Goal: Information Seeking & Learning: Learn about a topic

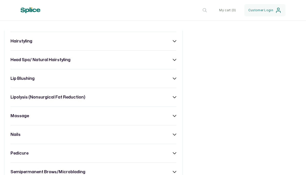
scroll to position [318, 0]
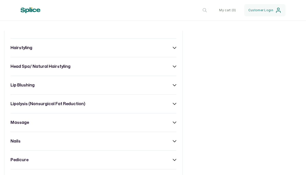
scroll to position [546, 0]
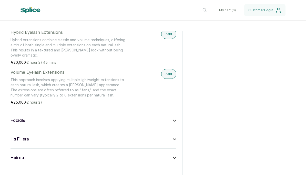
scroll to position [606, 0]
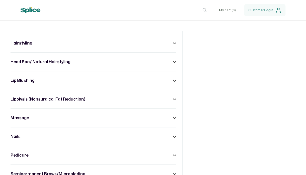
scroll to position [315, 0]
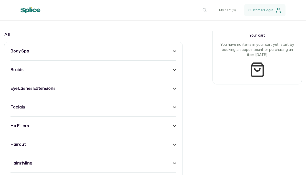
click at [162, 52] on div "body spa" at bounding box center [93, 51] width 166 height 6
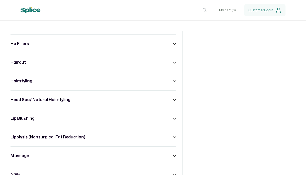
scroll to position [519, 0]
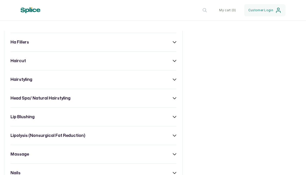
click at [175, 96] on div "head spa/ natural hairstyling" at bounding box center [93, 98] width 166 height 6
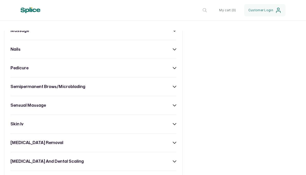
scroll to position [901, 0]
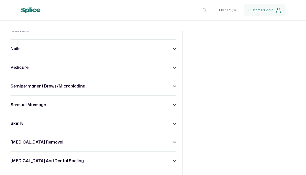
click at [173, 105] on icon at bounding box center [175, 105] width 4 height 4
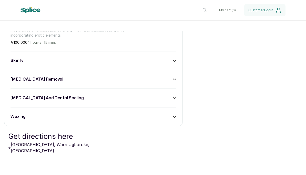
scroll to position [1129, 0]
click at [171, 97] on div "[MEDICAL_DATA] and dental scaling" at bounding box center [93, 98] width 166 height 6
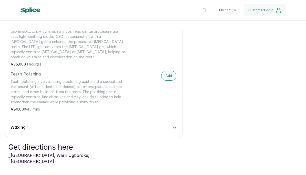
scroll to position [1259, 0]
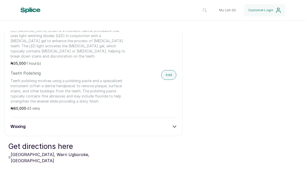
click at [175, 125] on icon at bounding box center [175, 127] width 4 height 4
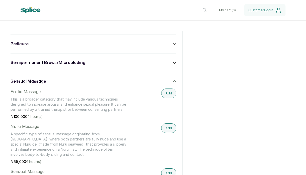
scroll to position [926, 0]
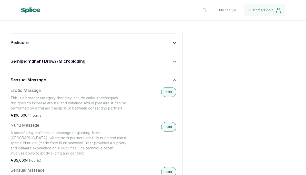
click at [173, 57] on div "body spa Body Scrub A body scrub is a treatment that involves exfoliating the s…" at bounding box center [93, 30] width 178 height 1199
click at [178, 41] on div "body spa Body Scrub A body scrub is a treatment that involves exfoliating the s…" at bounding box center [93, 30] width 178 height 1199
click at [176, 41] on icon at bounding box center [175, 43] width 4 height 4
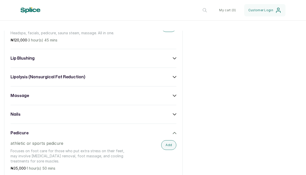
scroll to position [836, 0]
click at [155, 56] on div "lip blushing" at bounding box center [93, 58] width 166 height 6
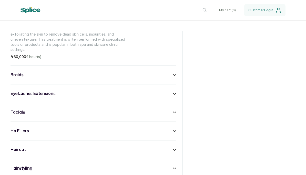
scroll to position [429, 0]
click at [167, 78] on div "braids" at bounding box center [93, 75] width 166 height 6
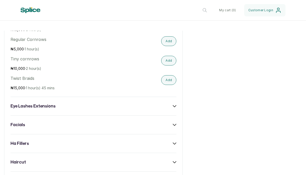
scroll to position [651, 0]
click at [176, 124] on icon at bounding box center [175, 125] width 4 height 4
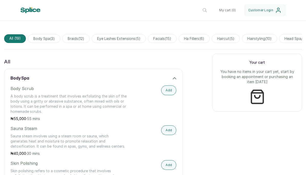
scroll to position [287, 0]
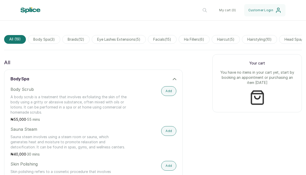
click at [80, 41] on span "braids ( 12 )" at bounding box center [75, 39] width 27 height 9
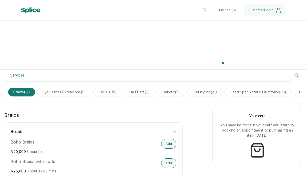
scroll to position [0, 54]
click at [145, 91] on span "ha fillers ( 6 )" at bounding box center [140, 92] width 31 height 9
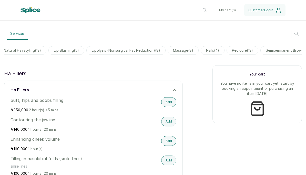
scroll to position [0, 301]
click at [219, 52] on span "nails ( 4 )" at bounding box center [211, 50] width 24 height 9
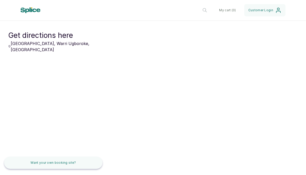
scroll to position [456, 0]
